Goal: Navigation & Orientation: Find specific page/section

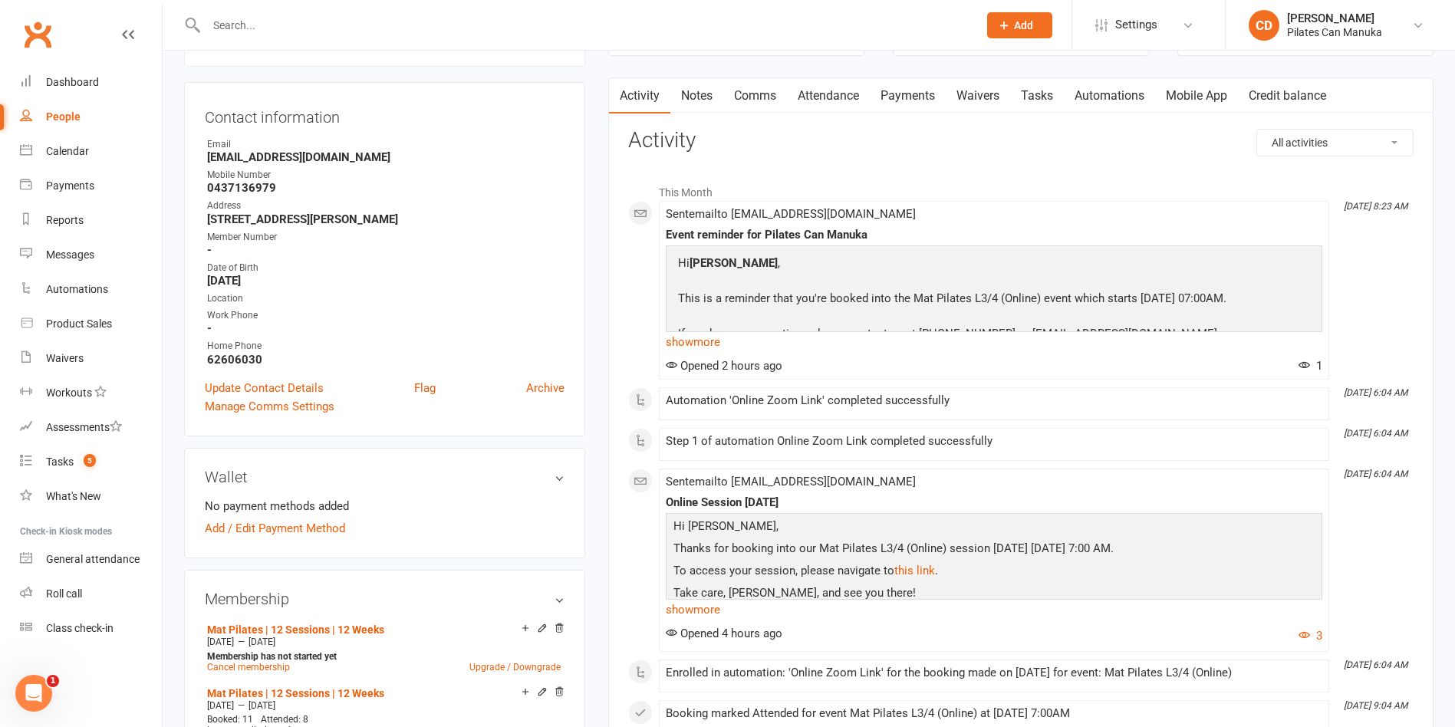
scroll to position [230, 0]
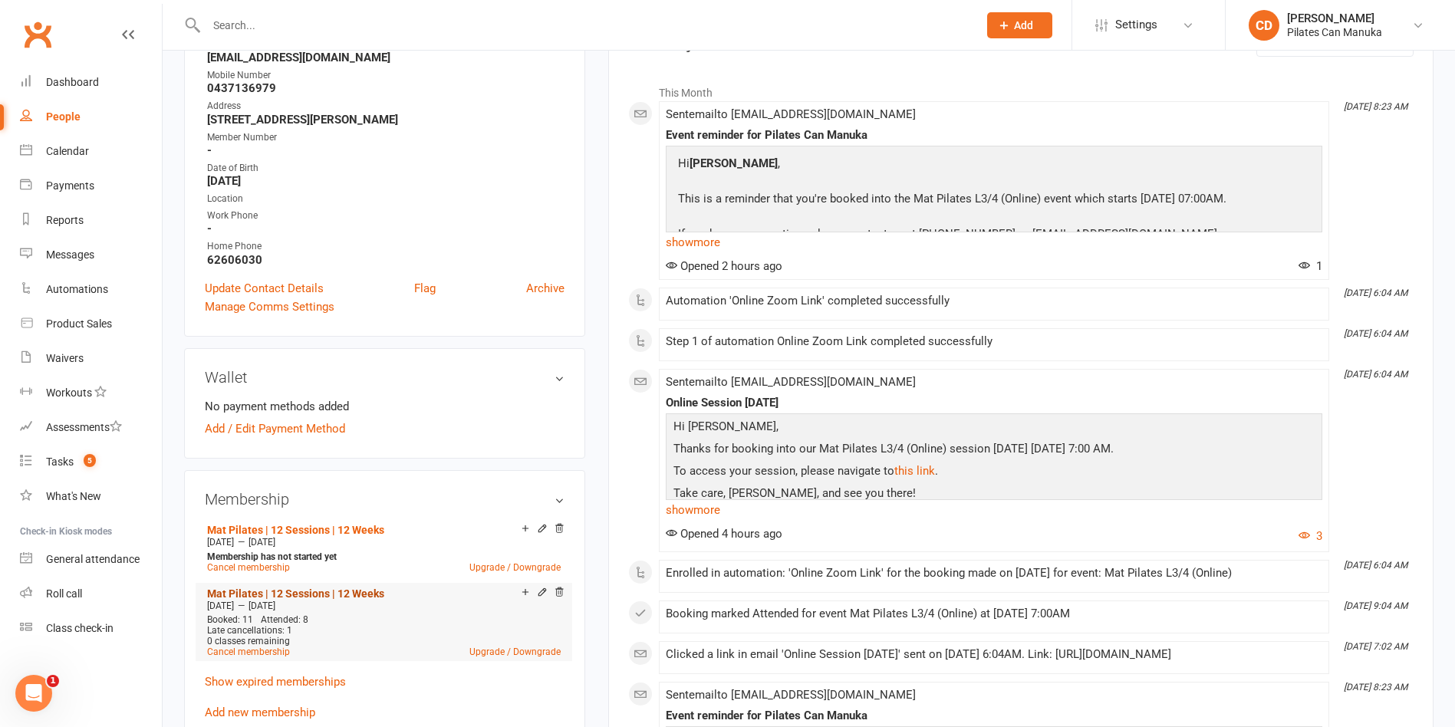
click at [361, 588] on link "Mat Pilates | 12 Sessions | 12 Weeks" at bounding box center [295, 594] width 177 height 12
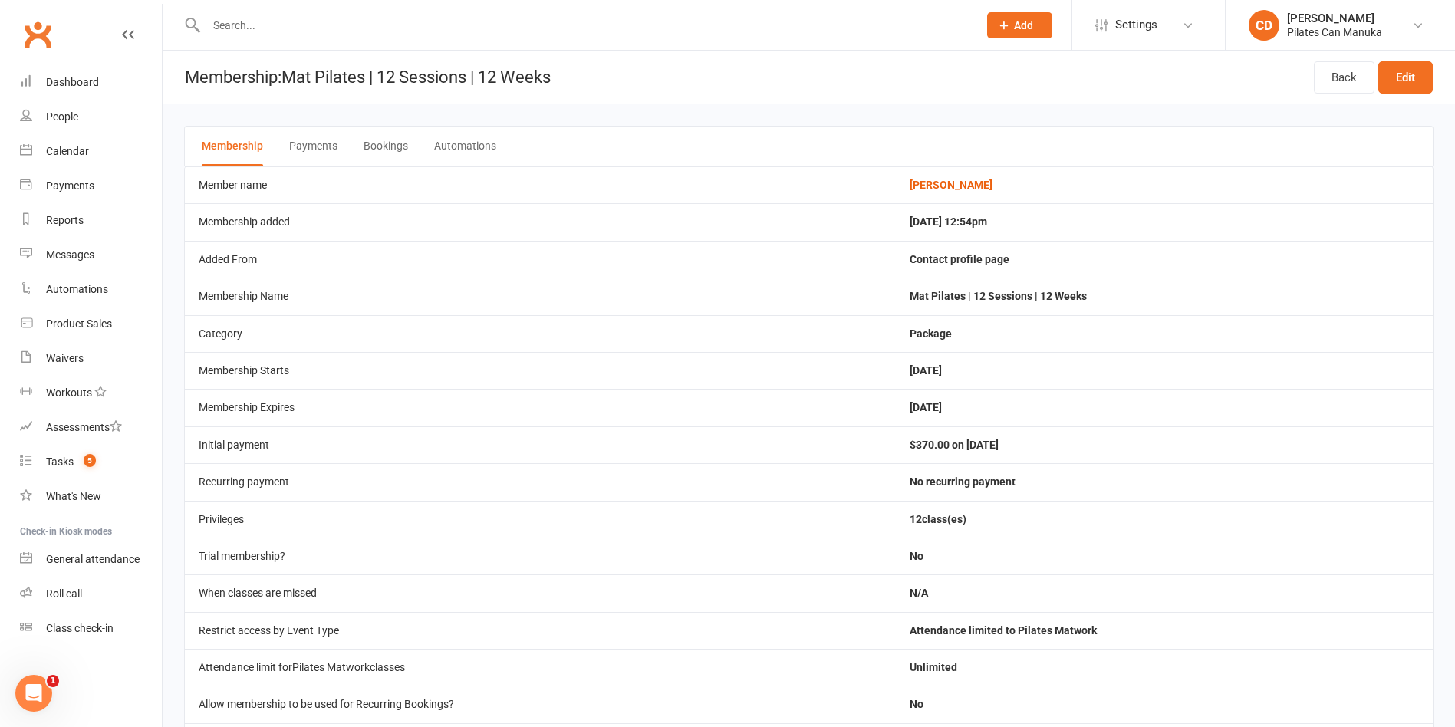
click at [397, 146] on button "Bookings" at bounding box center [386, 147] width 44 height 40
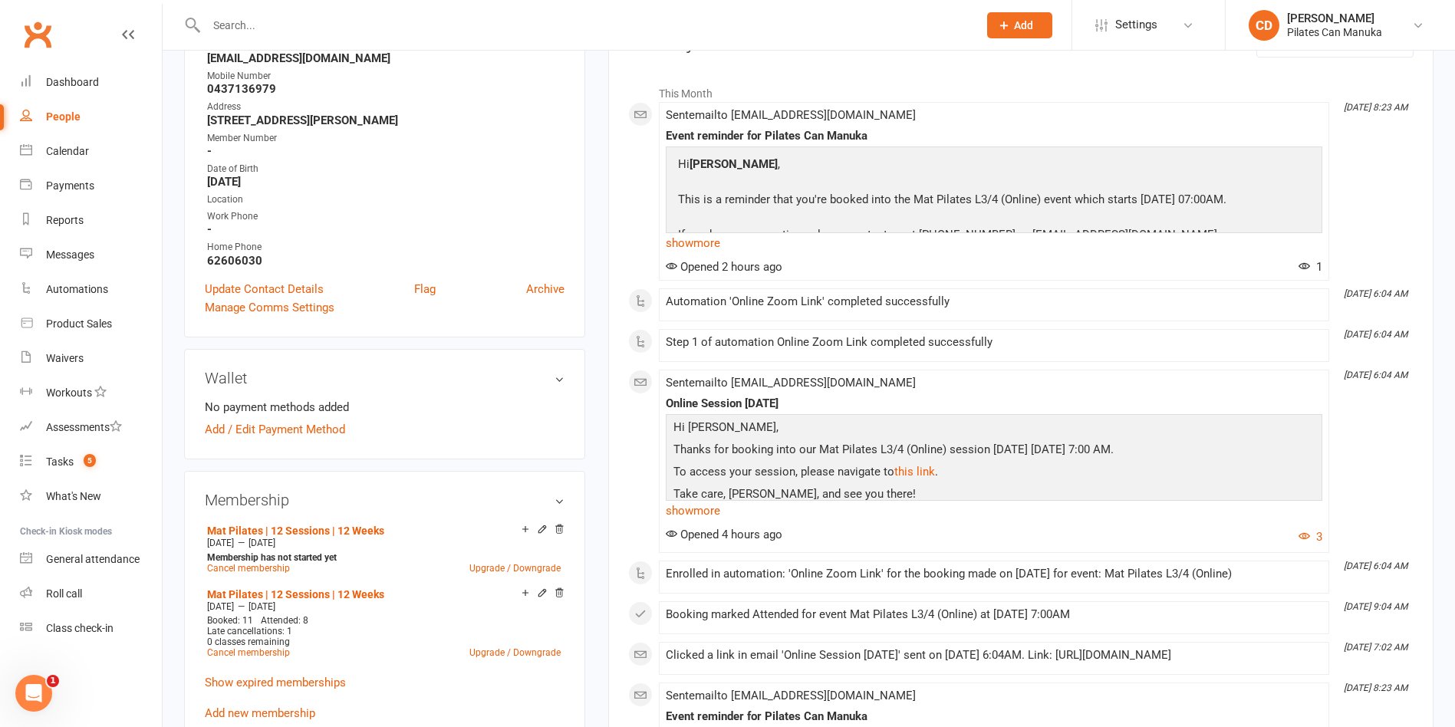
scroll to position [230, 0]
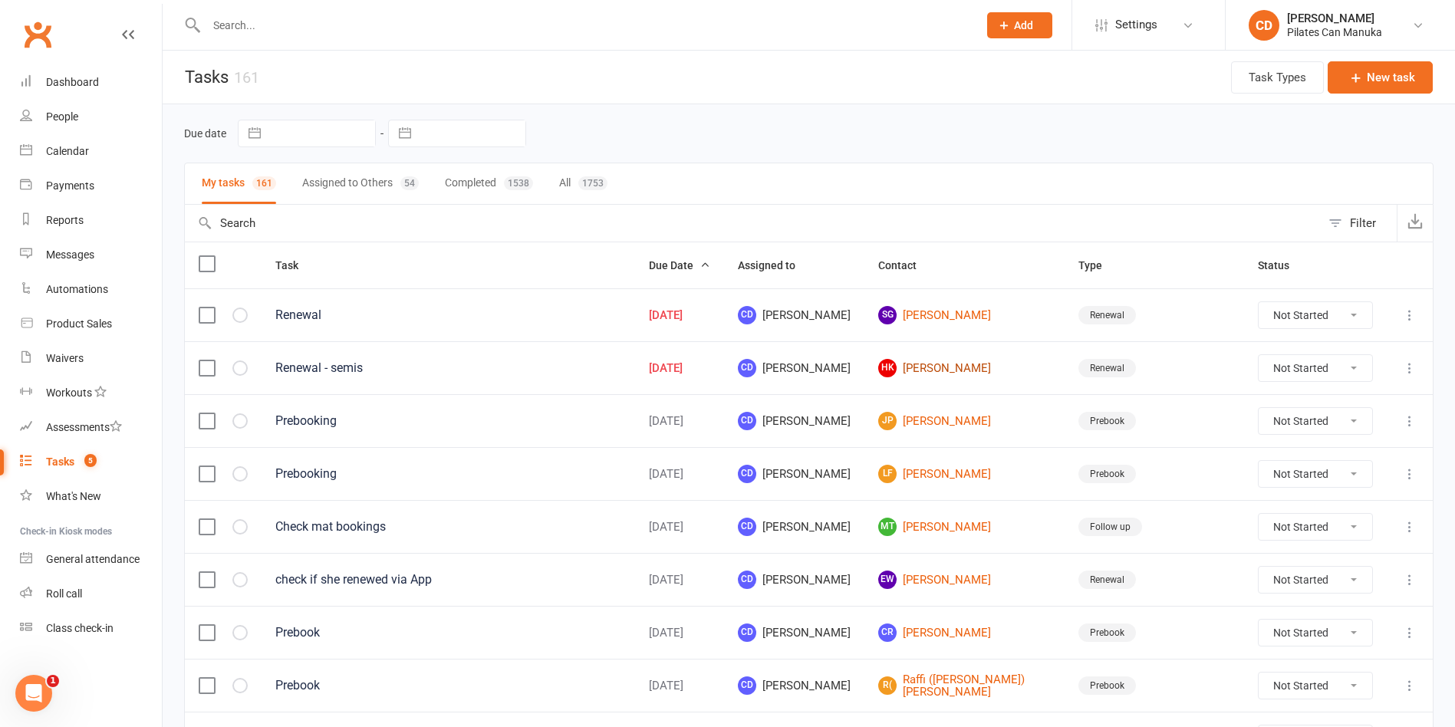
click at [1028, 365] on link "HK [PERSON_NAME]" at bounding box center [964, 368] width 173 height 18
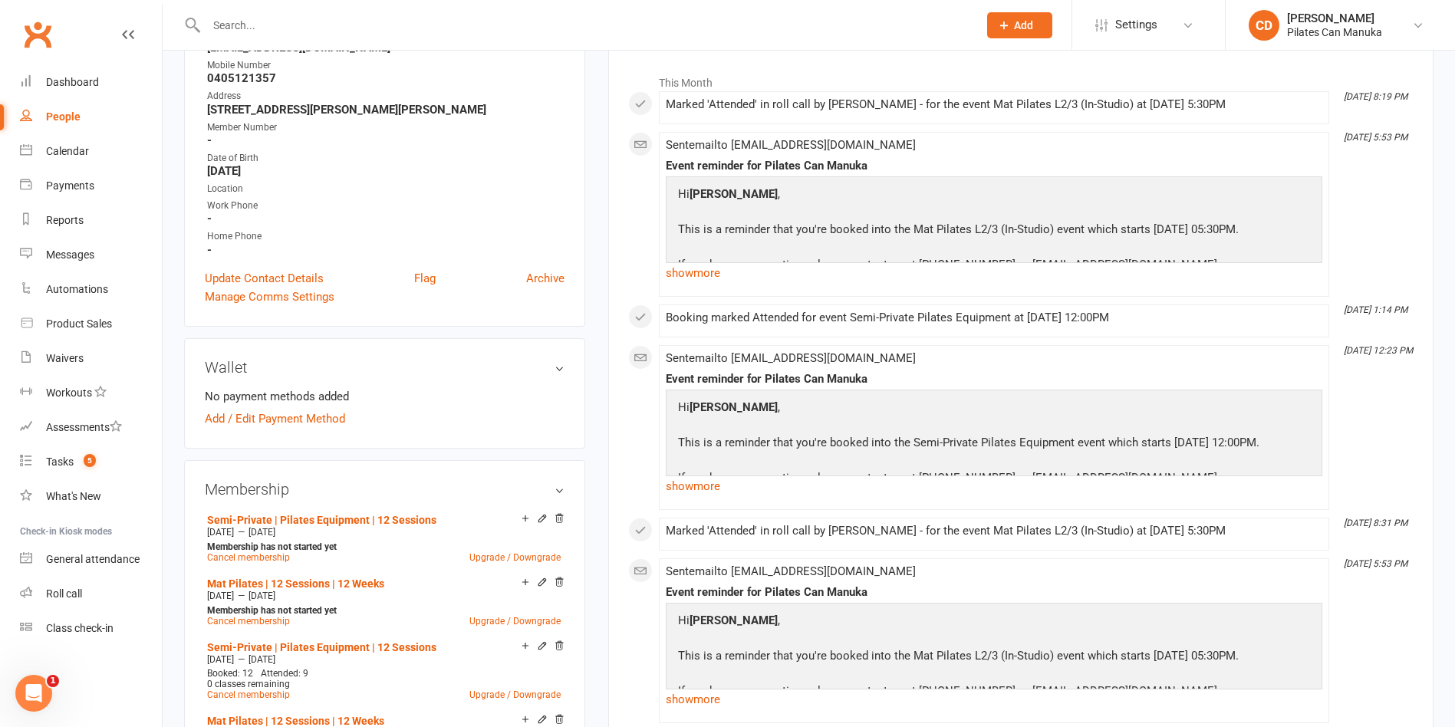
scroll to position [460, 0]
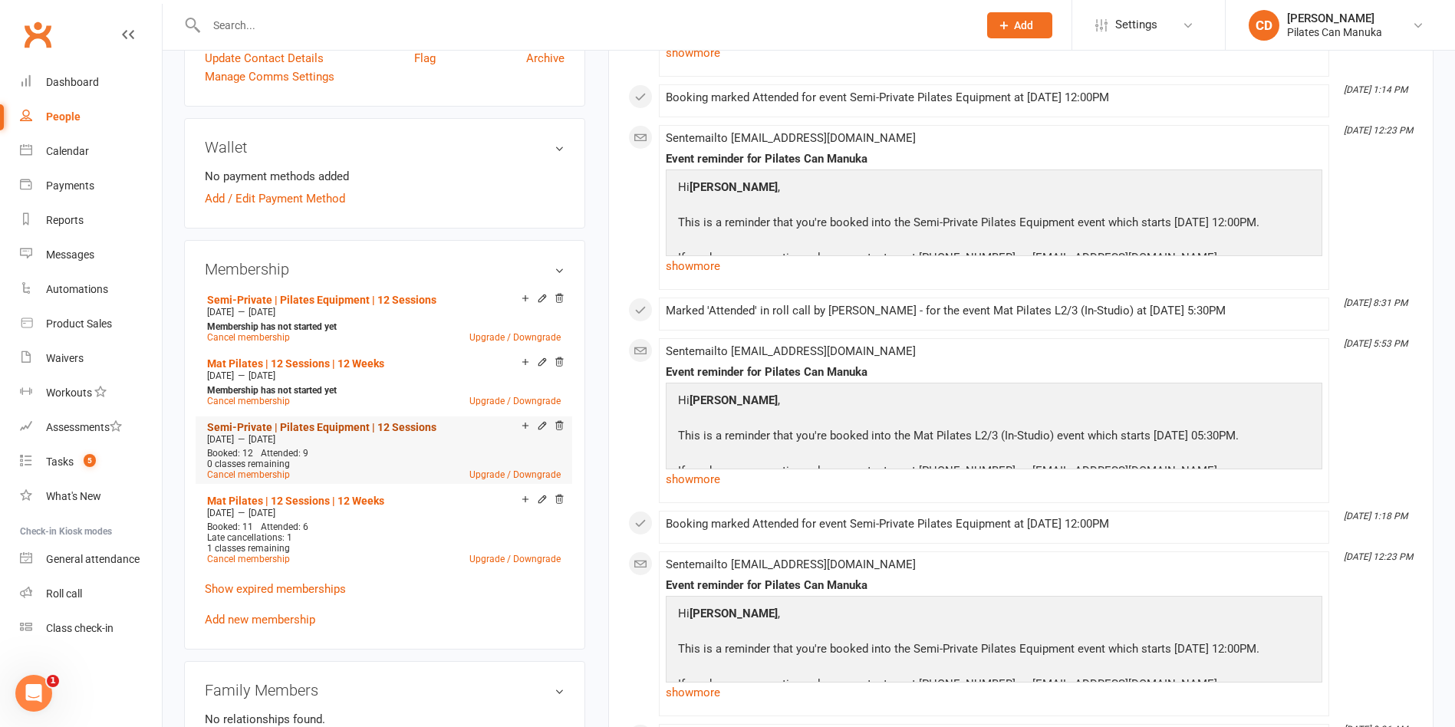
click at [378, 427] on link "Semi-Private | Pilates Equipment | 12 Sessions" at bounding box center [321, 427] width 229 height 12
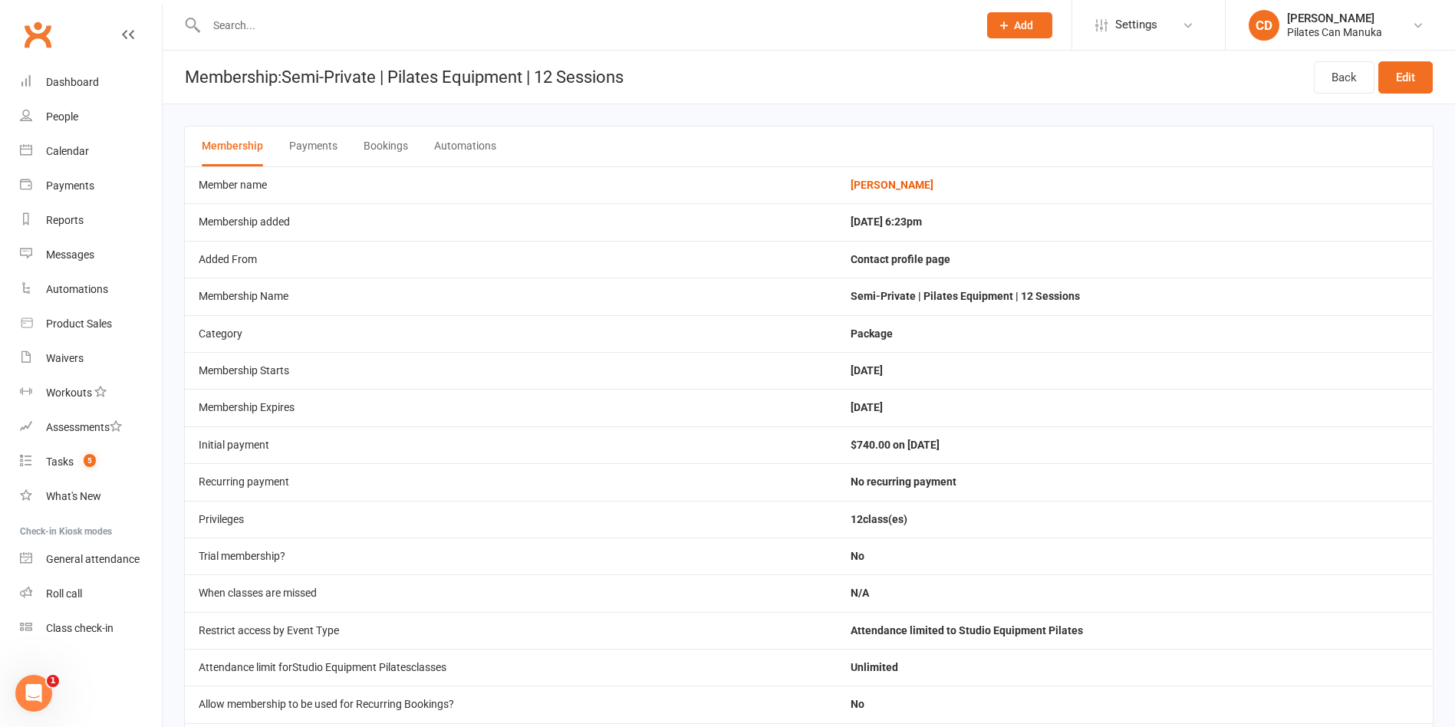
click at [395, 137] on button "Bookings" at bounding box center [386, 147] width 44 height 40
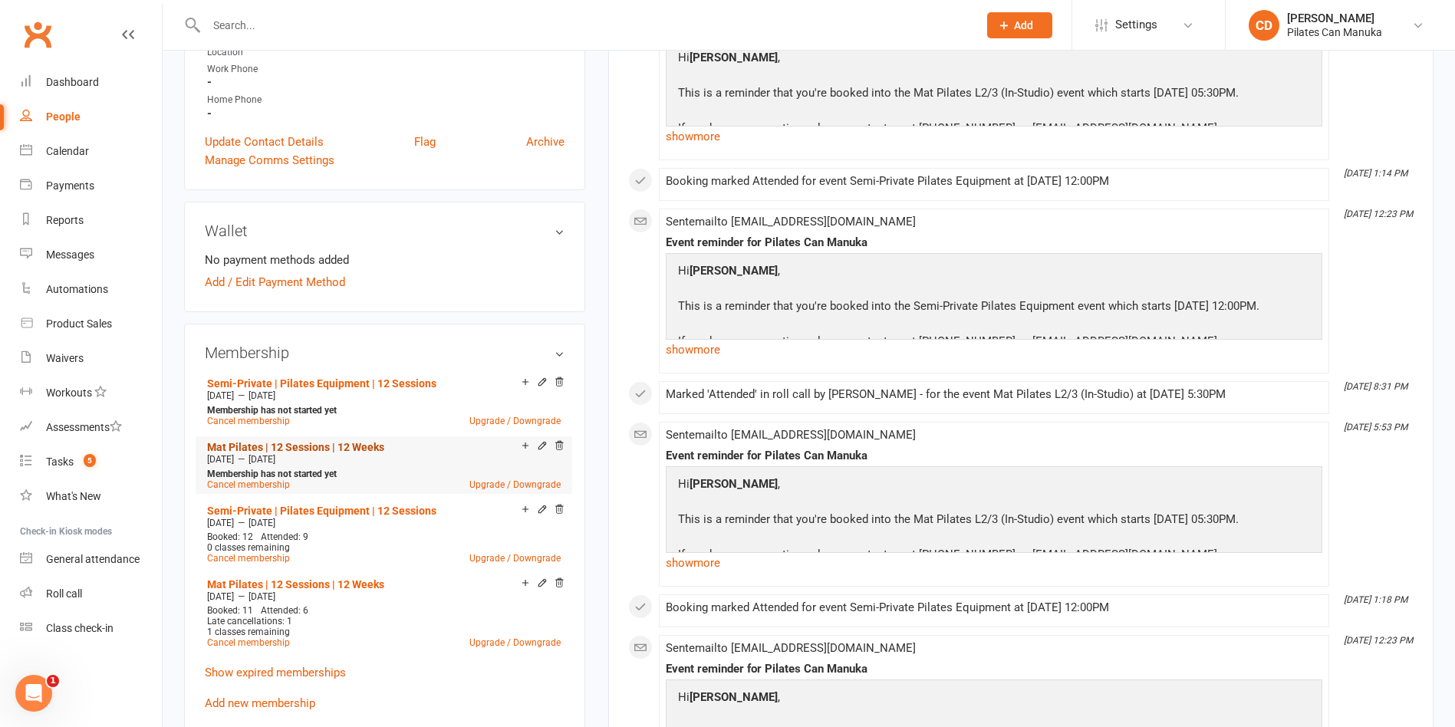
scroll to position [460, 0]
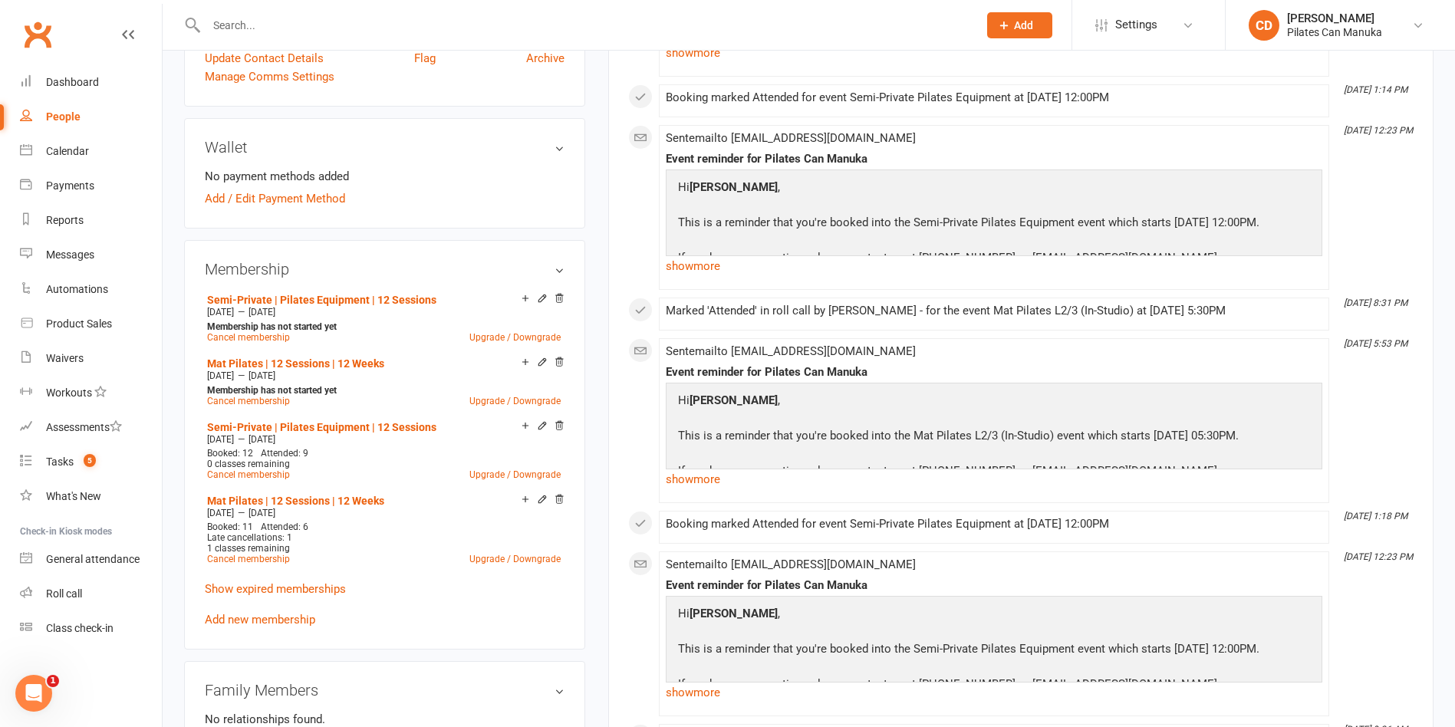
click at [665, 18] on input "text" at bounding box center [585, 25] width 766 height 21
click at [1396, 395] on div "This Month [DATE] 8:19 PM [PERSON_NAME] 'Attended' in roll call by [PERSON_NAME…" at bounding box center [1021, 470] width 786 height 1246
